Goal: Task Accomplishment & Management: Complete application form

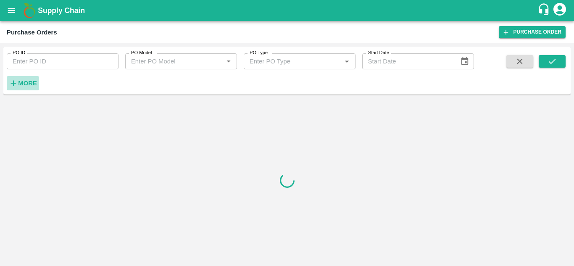
click at [26, 89] on h6 "More" at bounding box center [27, 83] width 19 height 11
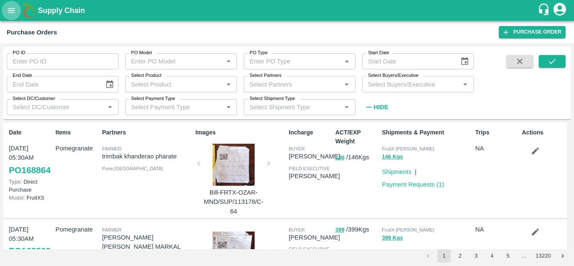
click at [8, 11] on icon "open drawer" at bounding box center [11, 10] width 9 height 9
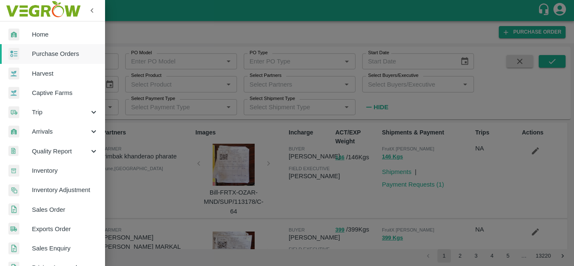
click at [136, 29] on div at bounding box center [287, 133] width 574 height 266
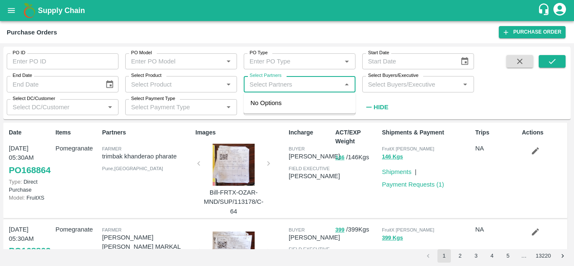
click at [295, 83] on input "Select Partners" at bounding box center [292, 84] width 93 height 11
paste input "9805239270"
type input "9805239270"
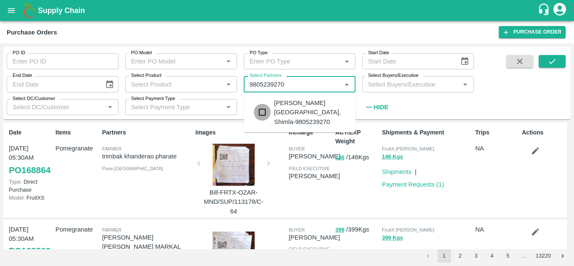
click at [264, 111] on input "checkbox" at bounding box center [262, 112] width 17 height 17
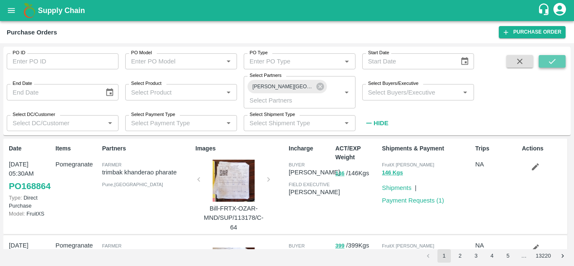
click at [553, 63] on icon "submit" at bounding box center [552, 61] width 9 height 9
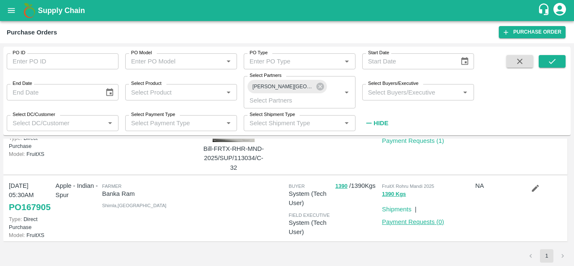
scroll to position [76, 0]
click at [533, 184] on icon "button" at bounding box center [535, 188] width 9 height 9
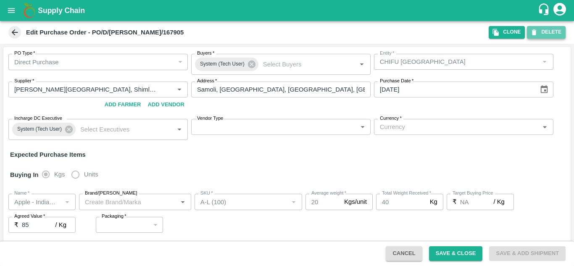
click at [548, 35] on button "DELETE" at bounding box center [546, 32] width 39 height 12
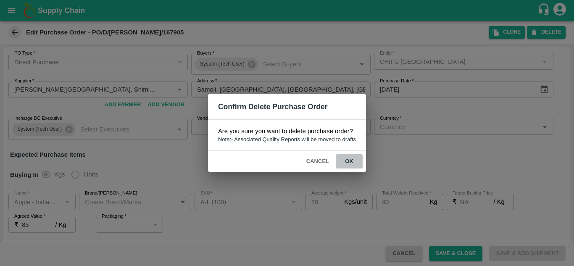
click at [348, 161] on button "ok" at bounding box center [349, 161] width 27 height 15
click at [350, 160] on button "ok" at bounding box center [349, 161] width 27 height 15
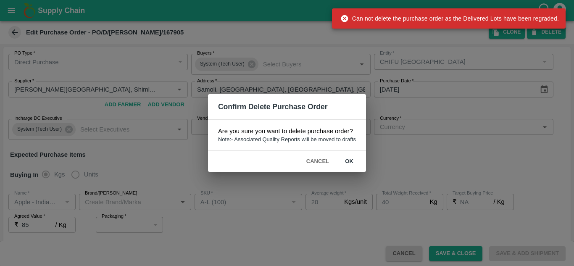
click at [273, 28] on div "Confirm Delete Purchase Order Are you sure you want to delete purchase order? N…" at bounding box center [287, 133] width 574 height 266
click at [317, 161] on button "Cancel" at bounding box center [317, 161] width 29 height 15
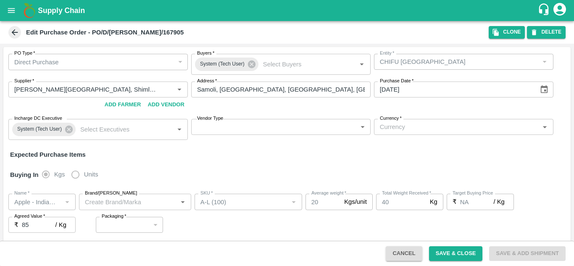
click at [14, 29] on icon at bounding box center [14, 32] width 9 height 9
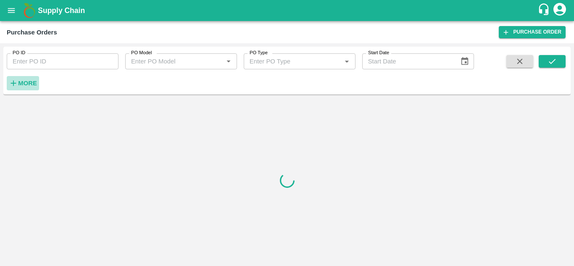
click at [33, 80] on strong "More" at bounding box center [27, 83] width 19 height 7
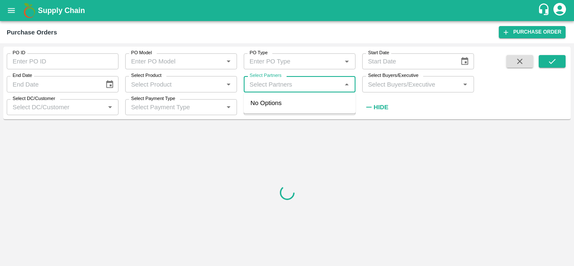
click at [313, 89] on input "Select Partners" at bounding box center [292, 84] width 93 height 11
paste input "9805239270"
type input "9805239270"
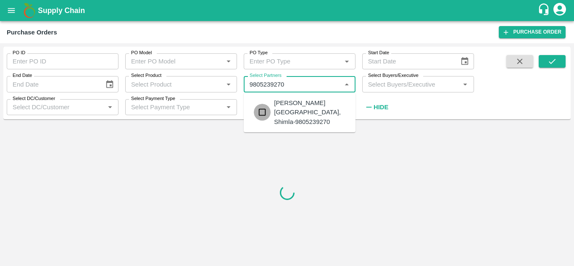
click at [261, 107] on input "checkbox" at bounding box center [262, 112] width 17 height 17
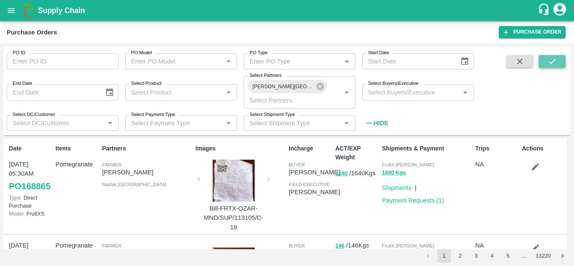
click at [550, 63] on icon "submit" at bounding box center [552, 61] width 7 height 5
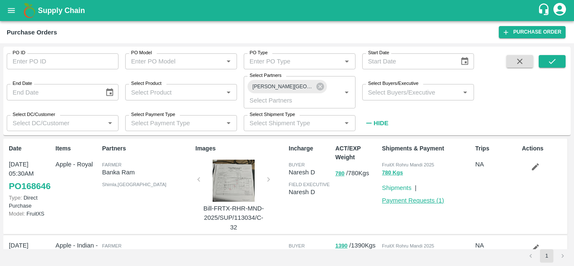
scroll to position [76, 0]
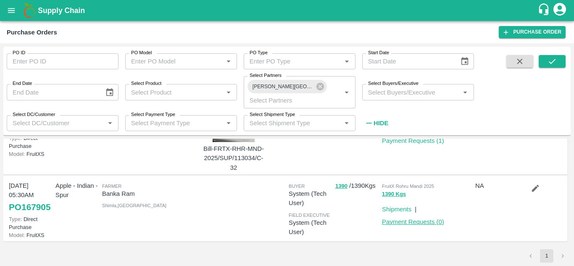
click at [408, 219] on link "Payment Requests ( 0 )" at bounding box center [413, 222] width 62 height 7
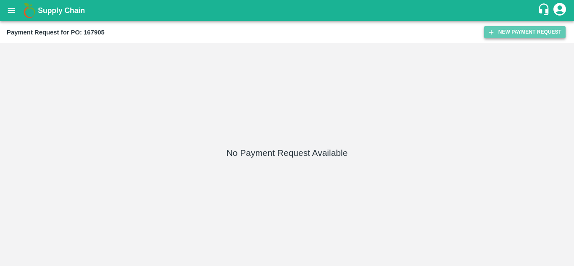
click at [508, 31] on button "New Payment Request" at bounding box center [525, 32] width 82 height 12
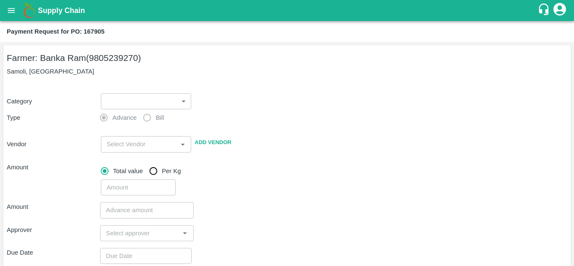
scroll to position [8, 0]
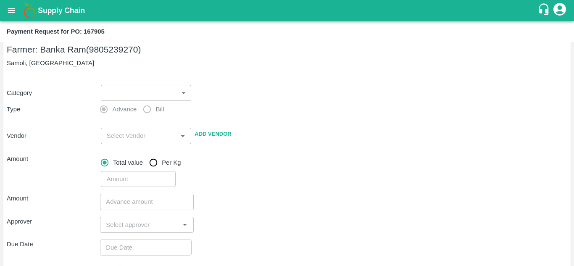
click at [145, 109] on label "Bill" at bounding box center [151, 109] width 25 height 17
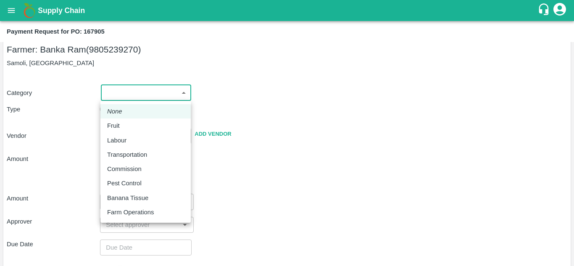
click at [179, 95] on body "Supply Chain Payment Request for PO: 167905 Farmer: Banka Ram (9805239270) Samo…" at bounding box center [287, 133] width 574 height 266
click at [132, 124] on div "Fruit" at bounding box center [145, 125] width 77 height 9
type input "1"
type input "Banka Ram - 9805239270(Farmer)"
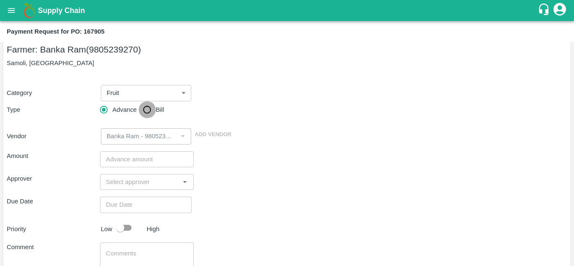
click at [145, 111] on input "Bill" at bounding box center [147, 109] width 17 height 17
radio input "true"
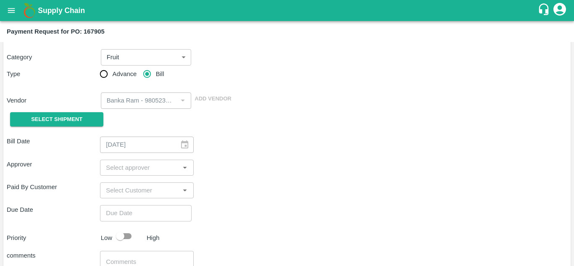
scroll to position [45, 0]
click at [75, 119] on span "Select Shipment" at bounding box center [56, 119] width 51 height 10
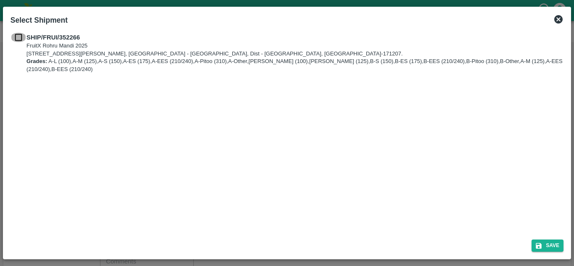
click at [20, 40] on input "checkbox" at bounding box center [19, 37] width 16 height 9
checkbox input "true"
click at [548, 246] on button "Save" at bounding box center [548, 246] width 32 height 12
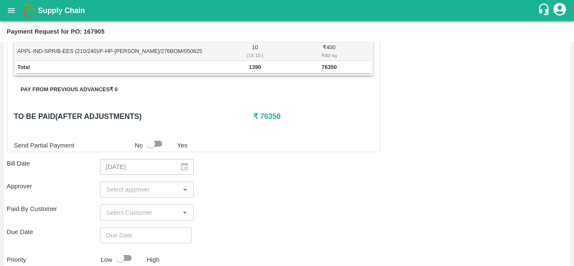
scroll to position [485, 0]
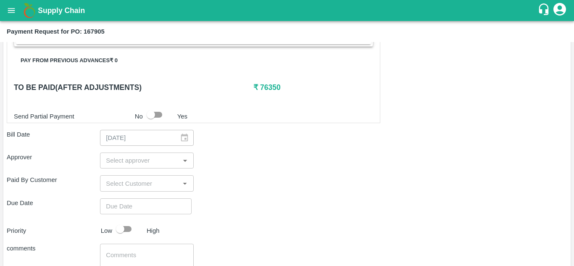
click at [179, 141] on div "05/08/2025 ​" at bounding box center [146, 138] width 93 height 16
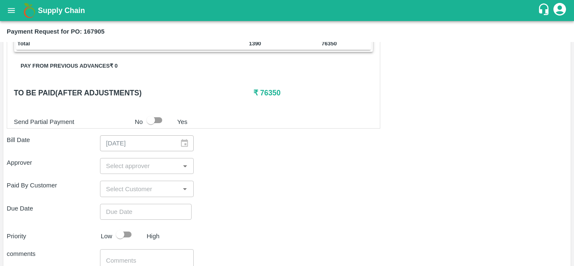
scroll to position [438, 0]
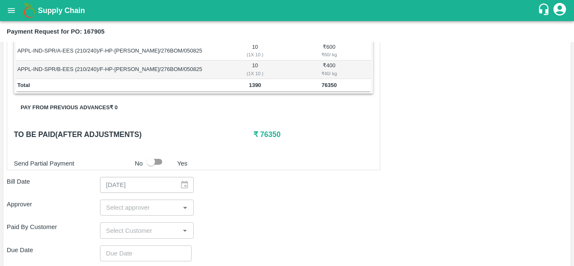
click at [269, 134] on h6 "₹ 76350" at bounding box center [313, 135] width 120 height 12
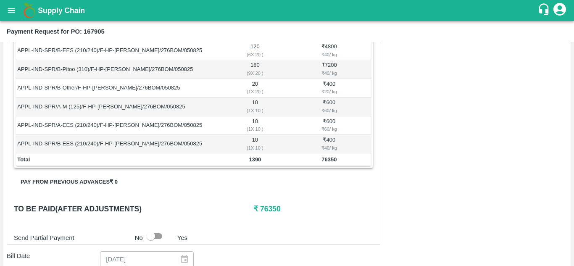
scroll to position [363, 0]
click at [119, 186] on button "Pay from previous advances ₹ 0" at bounding box center [69, 183] width 111 height 15
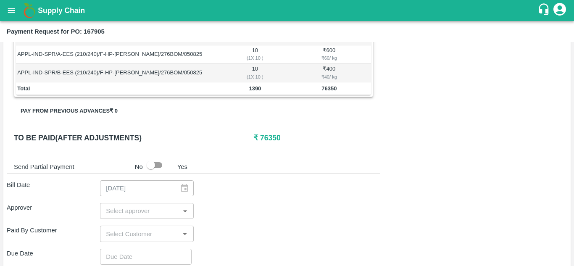
scroll to position [436, 0]
click at [266, 134] on h6 "₹ 76350" at bounding box center [313, 137] width 120 height 12
click at [265, 134] on h6 "₹ 76350" at bounding box center [313, 137] width 120 height 12
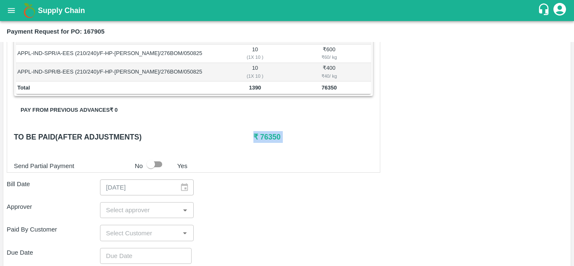
click at [265, 134] on h6 "₹ 76350" at bounding box center [313, 137] width 120 height 12
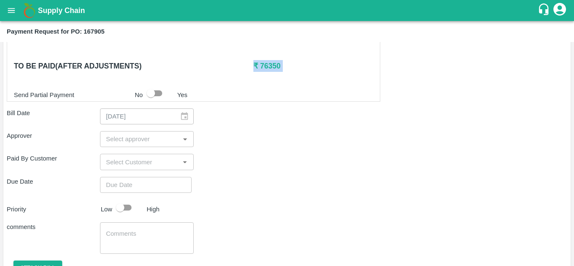
scroll to position [548, 0]
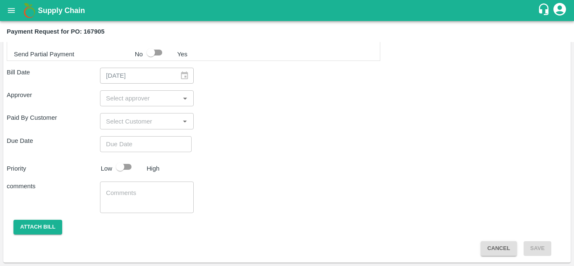
click at [153, 122] on input "input" at bounding box center [140, 121] width 74 height 11
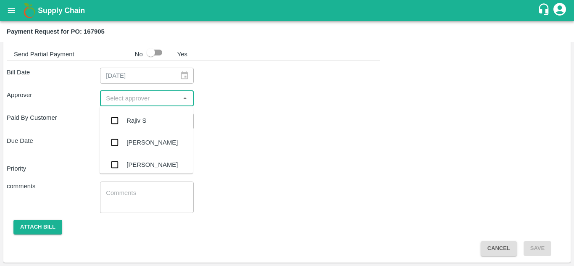
click at [132, 100] on input "input" at bounding box center [140, 98] width 74 height 11
click at [146, 103] on input "input" at bounding box center [140, 98] width 74 height 11
type input "ani"
click at [116, 143] on input "checkbox" at bounding box center [114, 142] width 17 height 17
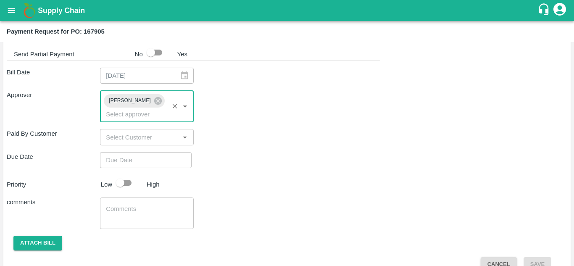
click at [177, 137] on div "​" at bounding box center [146, 137] width 93 height 16
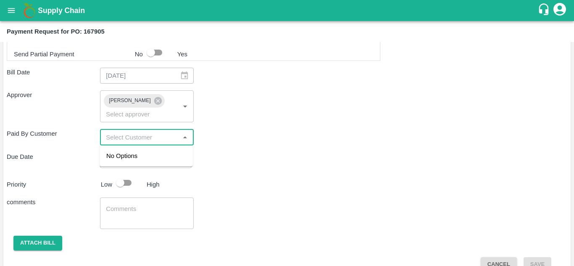
click at [187, 139] on icon "Close" at bounding box center [184, 137] width 9 height 9
click at [187, 139] on icon "Open" at bounding box center [184, 137] width 9 height 9
click at [149, 136] on input "input" at bounding box center [140, 137] width 74 height 11
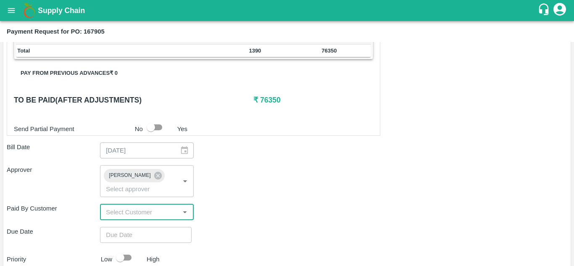
scroll to position [472, 0]
click at [145, 216] on input "input" at bounding box center [140, 212] width 74 height 11
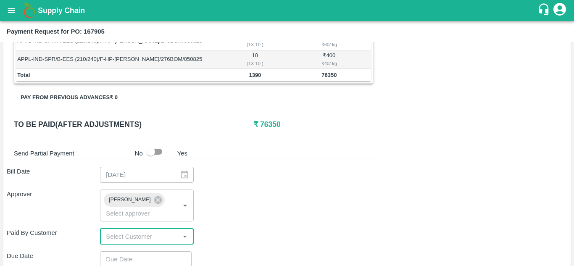
scroll to position [449, 0]
click at [154, 152] on input "checkbox" at bounding box center [151, 151] width 48 height 16
checkbox input "true"
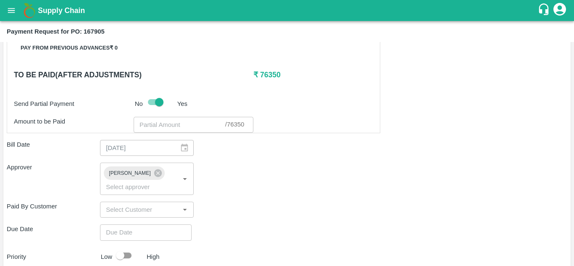
scroll to position [498, 0]
click at [166, 128] on input "number" at bounding box center [180, 124] width 92 height 16
type input "75640"
click at [252, 179] on div "Approver Anirban Bhattacharya ​" at bounding box center [287, 178] width 561 height 32
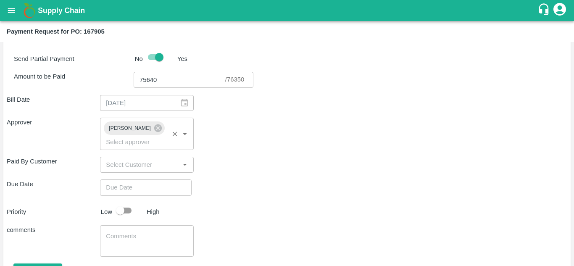
scroll to position [544, 0]
click at [183, 165] on icon "Open" at bounding box center [184, 163] width 9 height 9
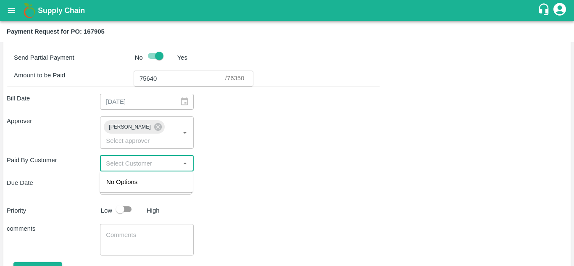
click at [160, 158] on input "input" at bounding box center [140, 163] width 74 height 11
type input "DD/MM/YYYY hh:mm aa"
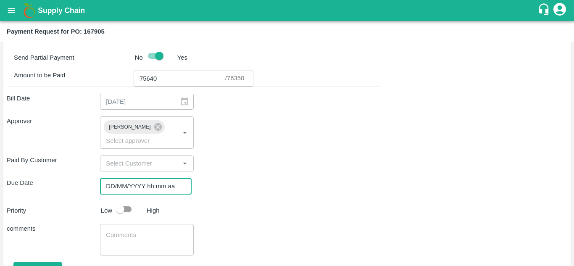
click at [138, 184] on input "DD/MM/YYYY hh:mm aa" at bounding box center [143, 186] width 86 height 16
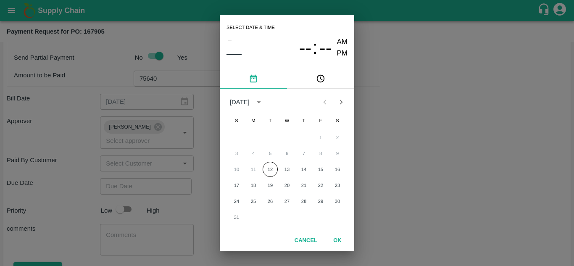
click at [270, 153] on div "3 4 5 6 7 8 9" at bounding box center [287, 153] width 134 height 15
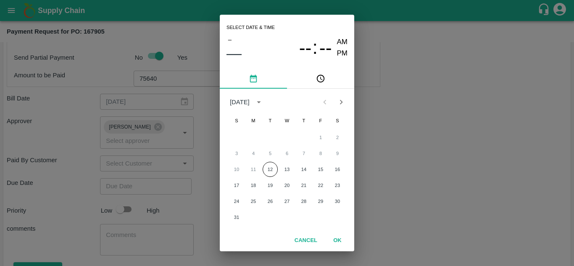
click at [270, 153] on div "3 4 5 6 7 8 9" at bounding box center [287, 153] width 134 height 15
click at [339, 40] on span "AM" at bounding box center [342, 42] width 11 height 11
click at [269, 168] on button "12" at bounding box center [270, 169] width 15 height 15
type input "12/08/2025 12:00 AM"
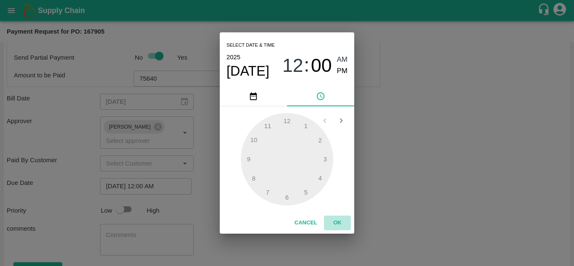
click at [334, 222] on button "OK" at bounding box center [337, 223] width 27 height 15
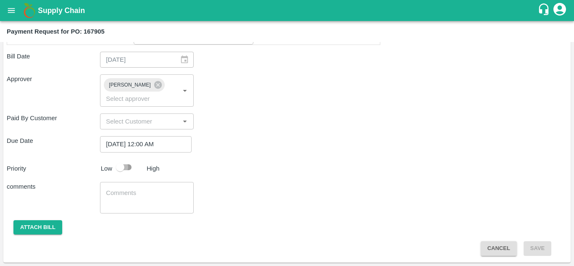
click at [128, 169] on input "checkbox" at bounding box center [120, 167] width 48 height 16
checkbox input "true"
click at [59, 227] on button "Attach bill" at bounding box center [37, 227] width 49 height 15
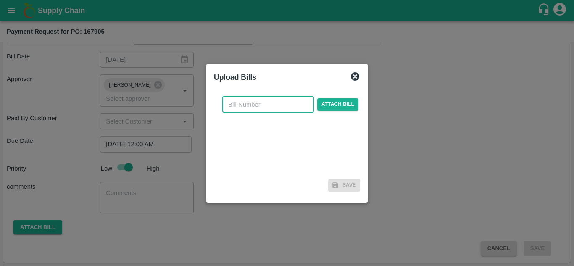
click at [273, 110] on input "text" at bounding box center [268, 105] width 92 height 16
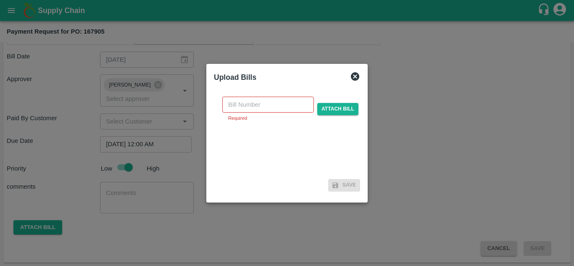
click at [417, 160] on div at bounding box center [287, 133] width 574 height 266
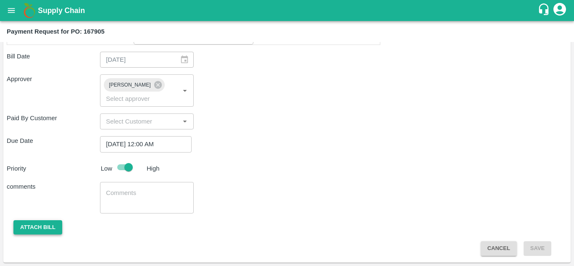
click at [55, 229] on button "Attach bill" at bounding box center [37, 227] width 49 height 15
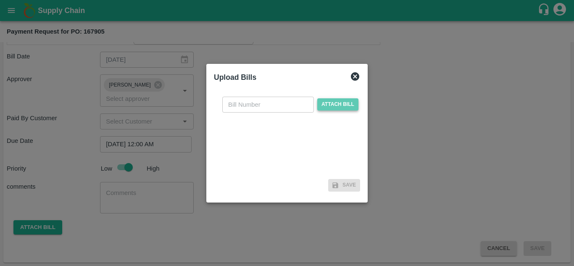
click at [340, 109] on span "Attach bill" at bounding box center [337, 104] width 41 height 12
click at [0, 0] on input "Attach bill" at bounding box center [0, 0] width 0 height 0
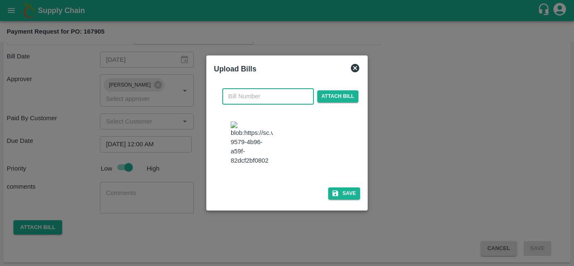
click at [250, 93] on input "text" at bounding box center [268, 96] width 92 height 16
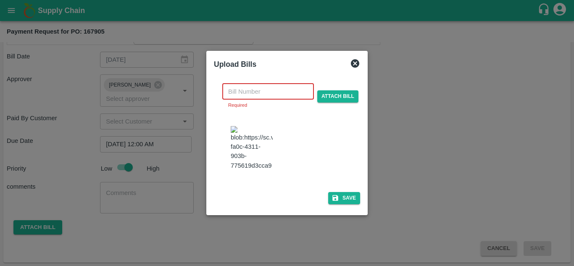
click at [243, 92] on input "text" at bounding box center [268, 92] width 92 height 16
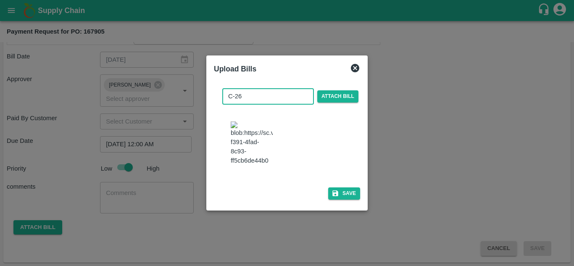
type input "C-26"
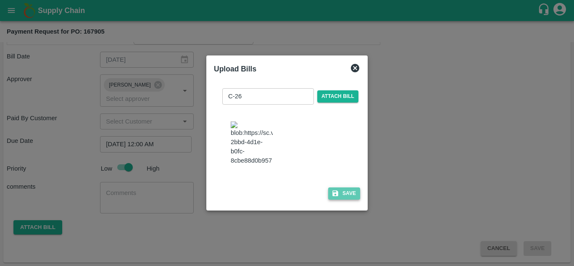
click at [343, 200] on button "Save" at bounding box center [344, 193] width 32 height 12
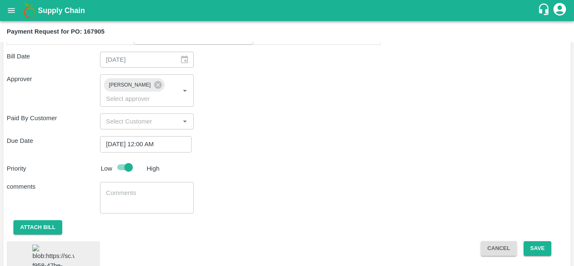
scroll to position [642, 0]
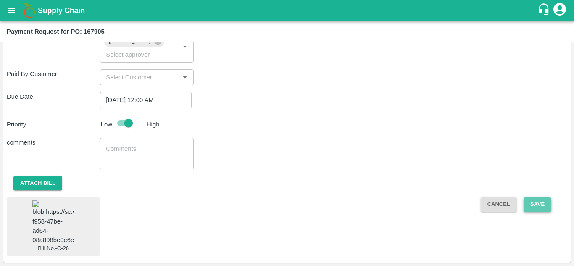
click at [535, 197] on button "Save" at bounding box center [538, 204] width 28 height 15
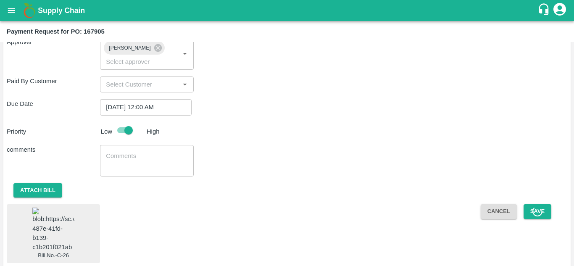
scroll to position [623, 0]
